Goal: Transaction & Acquisition: Register for event/course

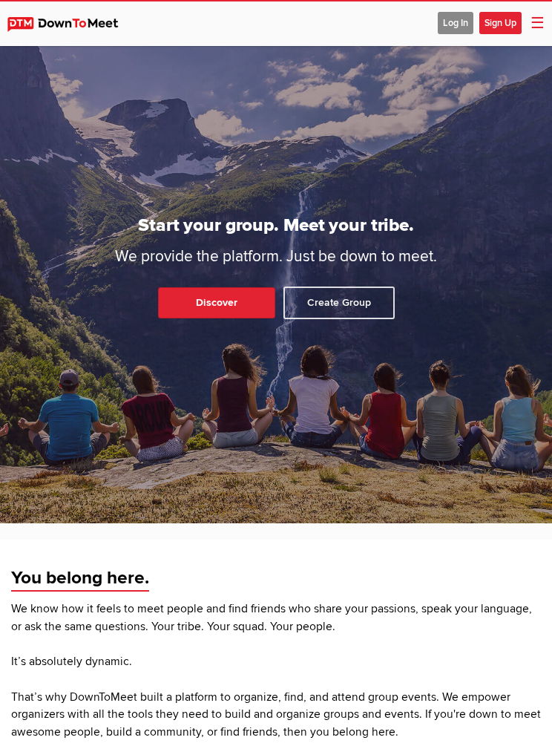
scroll to position [91, 0]
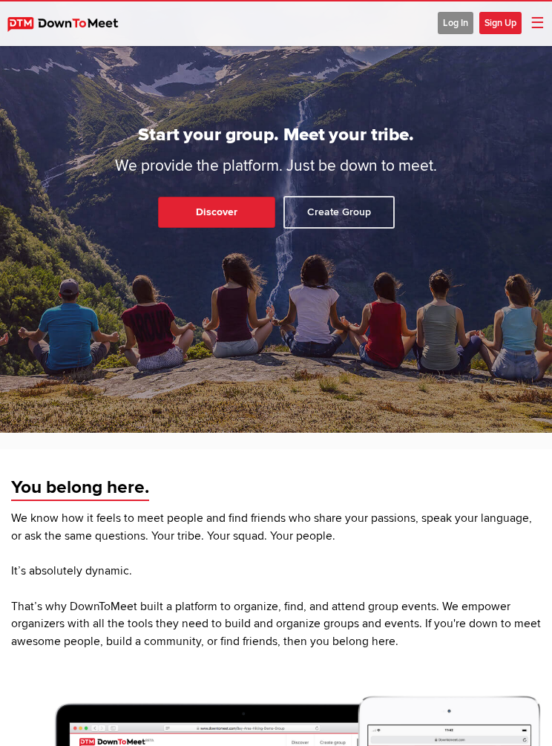
click at [450, 23] on span "Log In" at bounding box center [456, 23] width 36 height 22
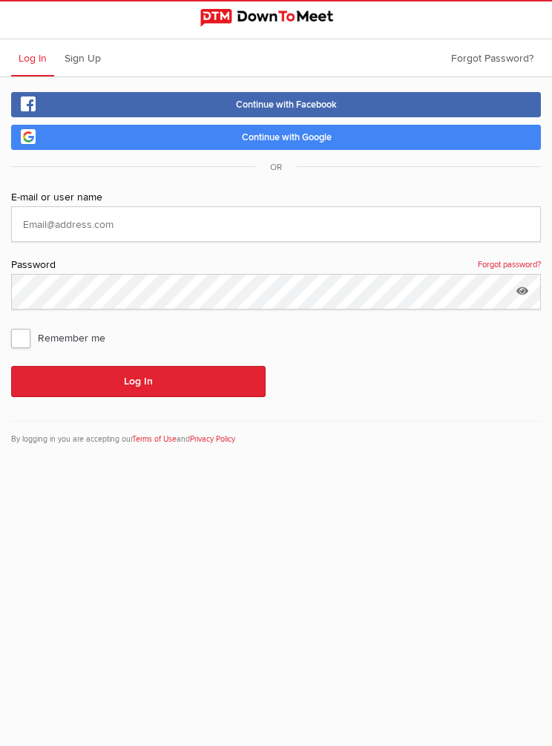
click at [179, 125] on link "Continue with Google" at bounding box center [276, 137] width 530 height 25
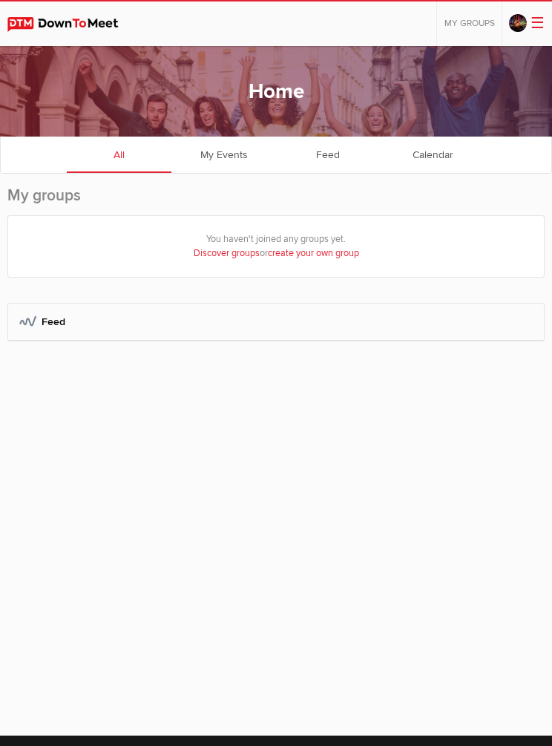
scroll to position [61, 0]
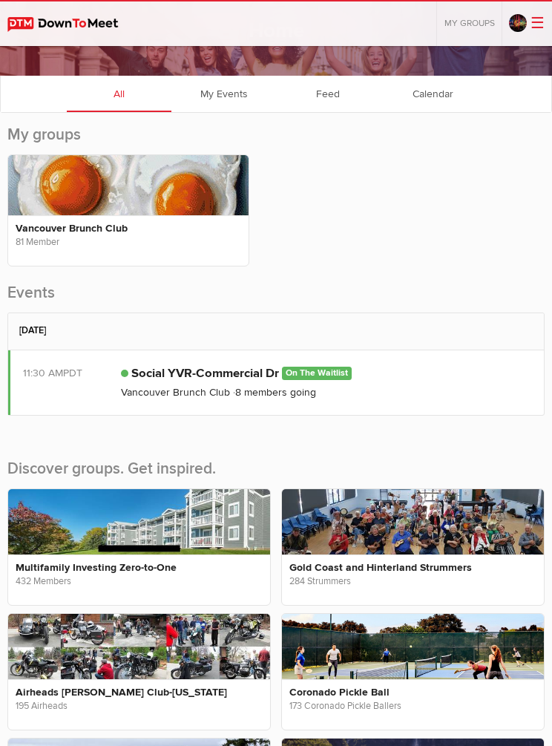
click at [170, 379] on link "Social YVR-Commercial Dr" at bounding box center [205, 373] width 148 height 15
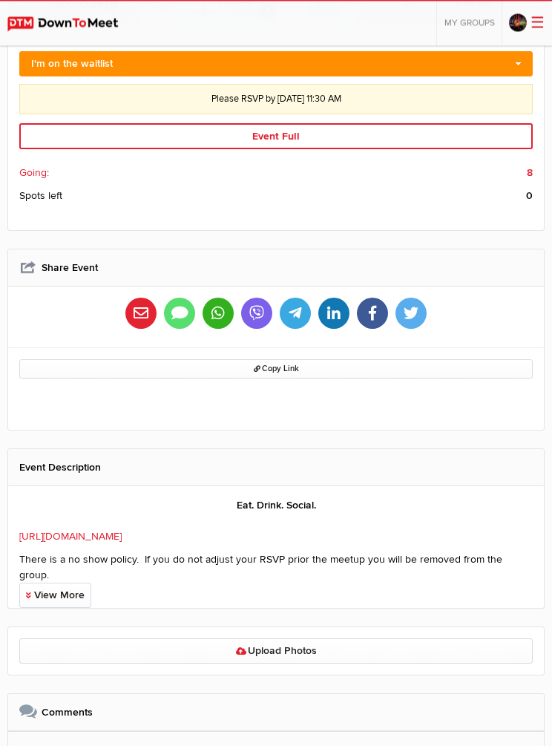
scroll to position [624, 0]
click at [42, 583] on link "View More" at bounding box center [55, 595] width 72 height 25
click at [43, 583] on link "View Less" at bounding box center [53, 595] width 69 height 25
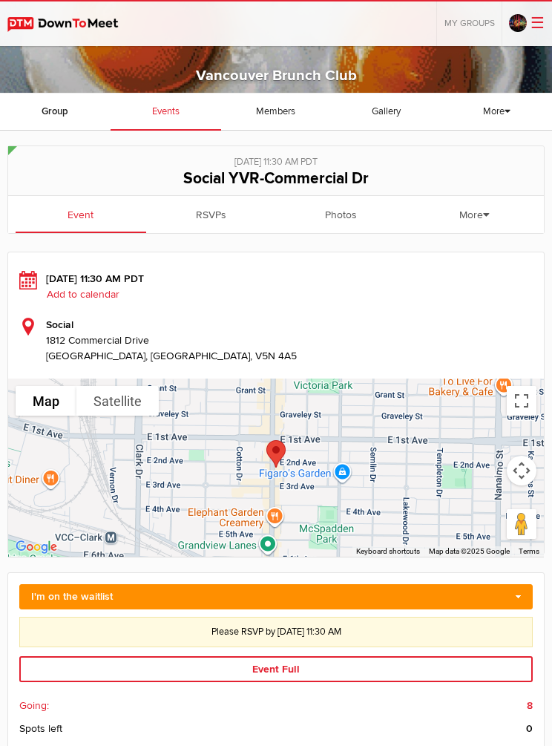
scroll to position [70, 0]
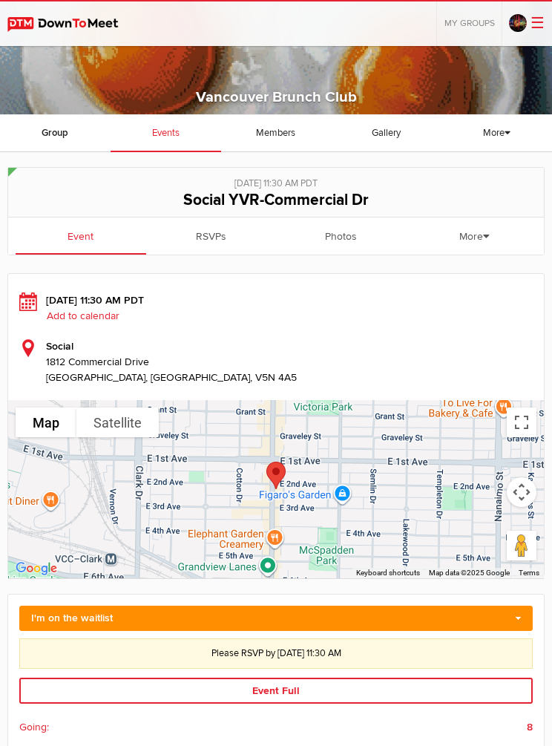
click at [214, 231] on link "RSVPs" at bounding box center [211, 235] width 131 height 37
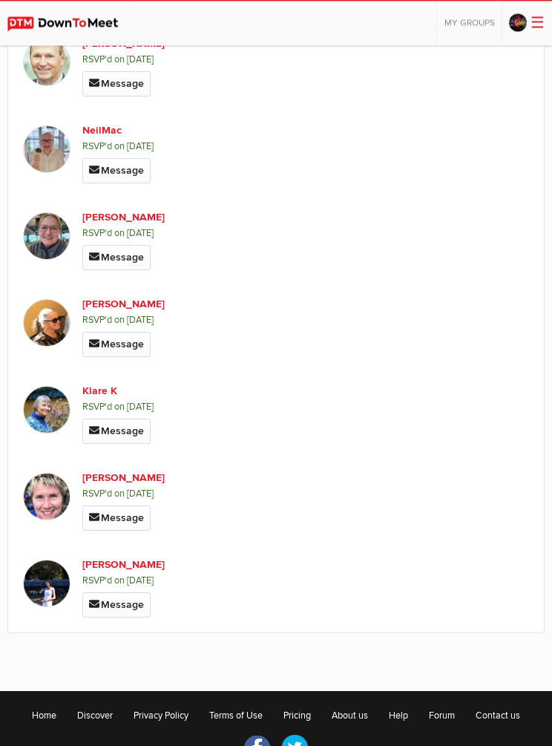
scroll to position [497, 0]
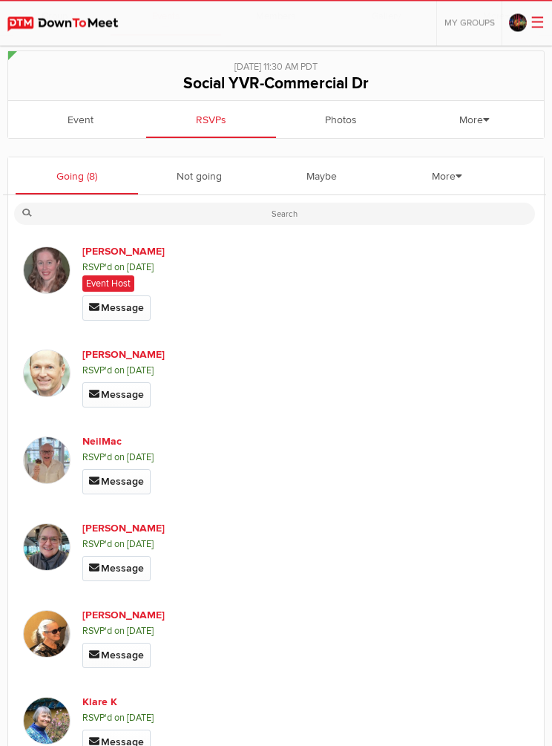
click at [192, 176] on link "Not going" at bounding box center [199, 176] width 122 height 37
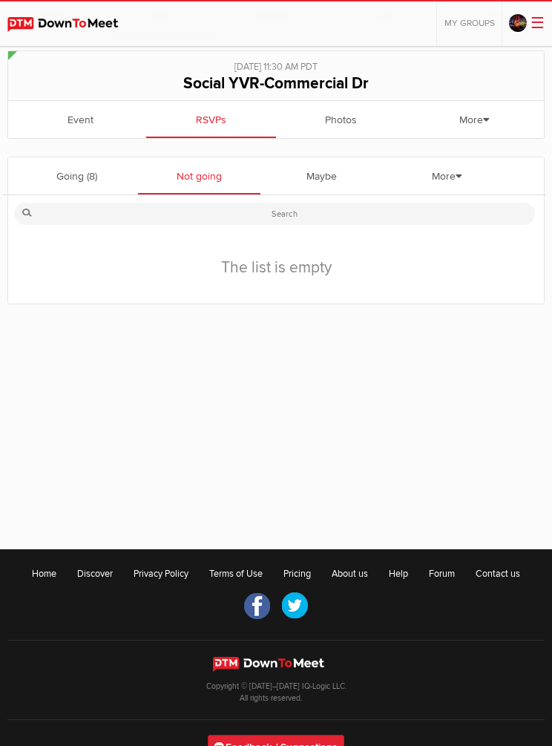
click at [323, 180] on link "Maybe" at bounding box center [321, 175] width 122 height 37
click at [450, 171] on link "More" at bounding box center [447, 176] width 122 height 39
click at [411, 220] on link "Waitlist (2)" at bounding box center [441, 215] width 134 height 36
